Goal: Navigation & Orientation: Find specific page/section

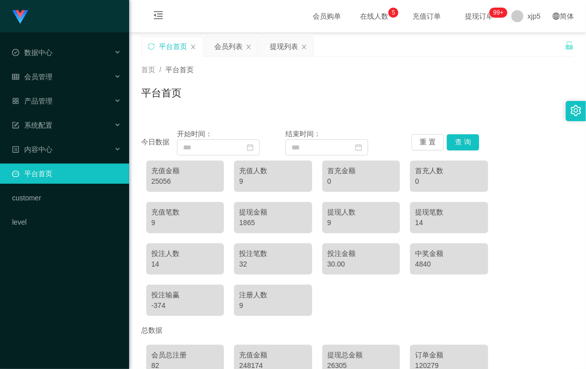
click at [487, 99] on div "平台首页" at bounding box center [357, 96] width 433 height 23
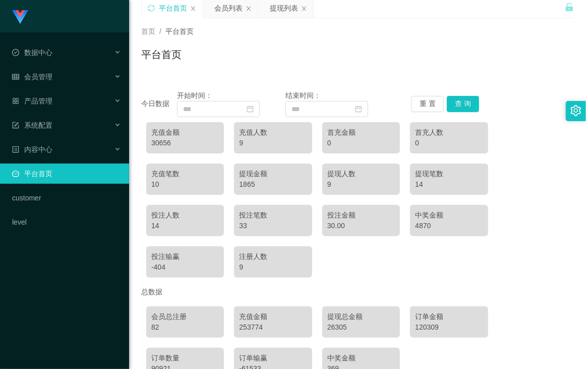
scroll to position [77, 0]
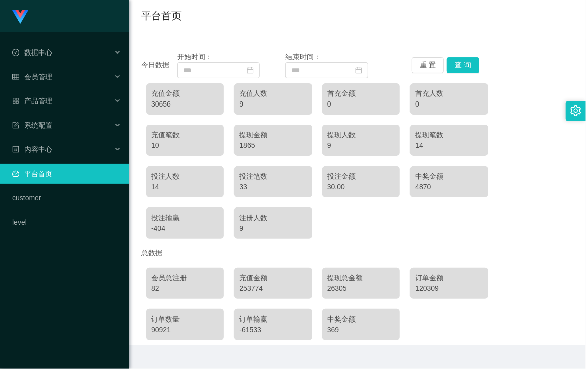
click at [423, 231] on div "充值金额 30656 充值人数 9 首充金额 0 首充人数 0 充值笔数 10 提现金额 1865 提现人数 9 提现笔数 14 投注人数 14 投注笔数 3…" at bounding box center [357, 160] width 433 height 165
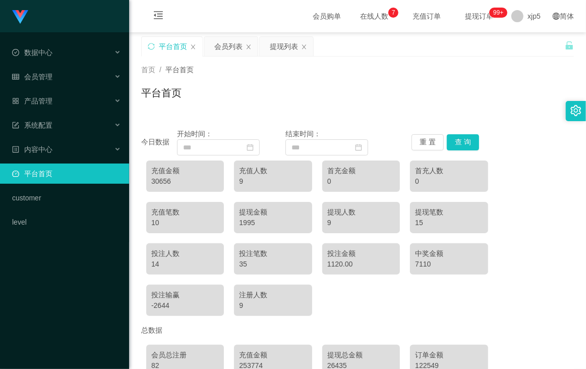
scroll to position [38, 0]
